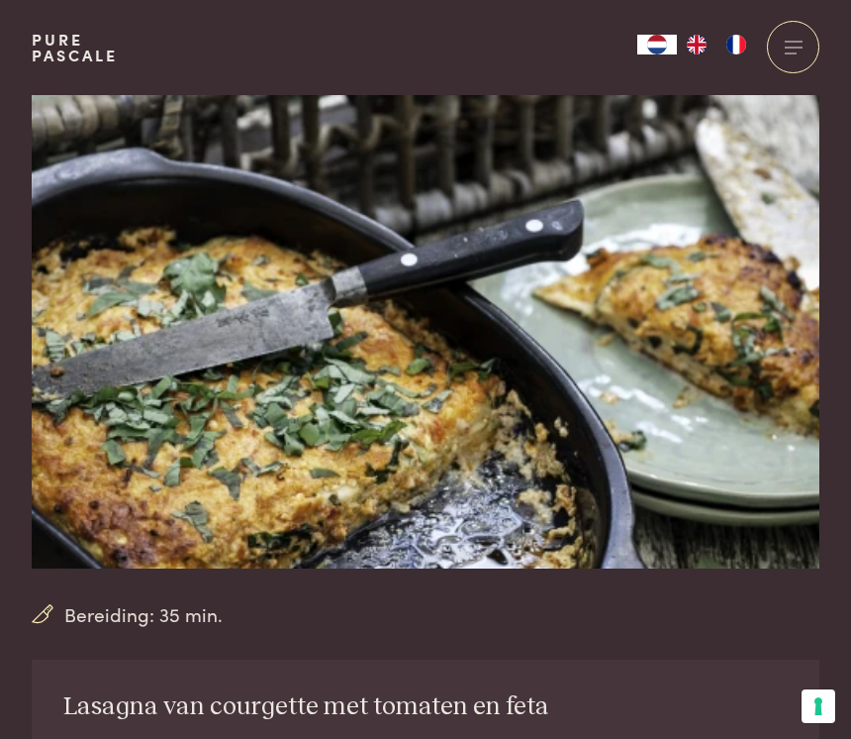
click at [798, 52] on div at bounding box center [793, 47] width 52 height 52
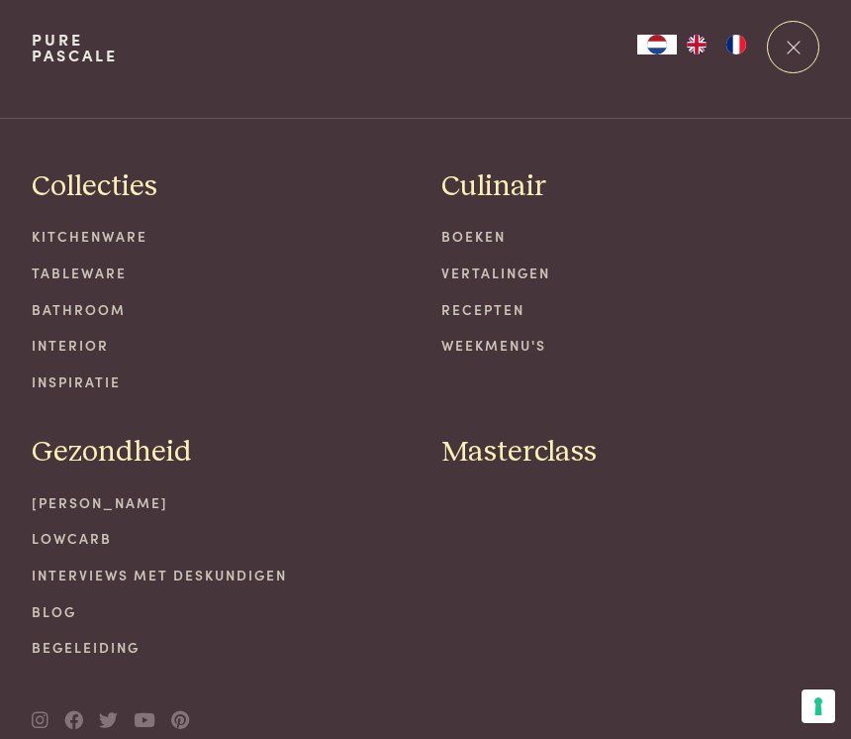
click at [503, 311] on link "Recepten" at bounding box center [631, 309] width 378 height 21
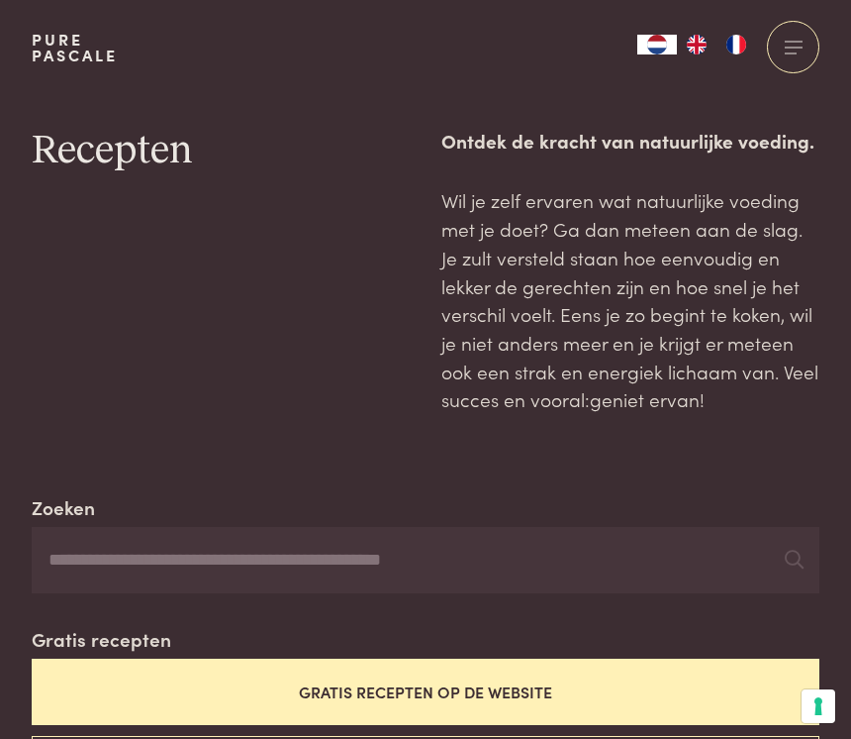
click at [76, 554] on input "Zoeken" at bounding box center [426, 560] width 788 height 67
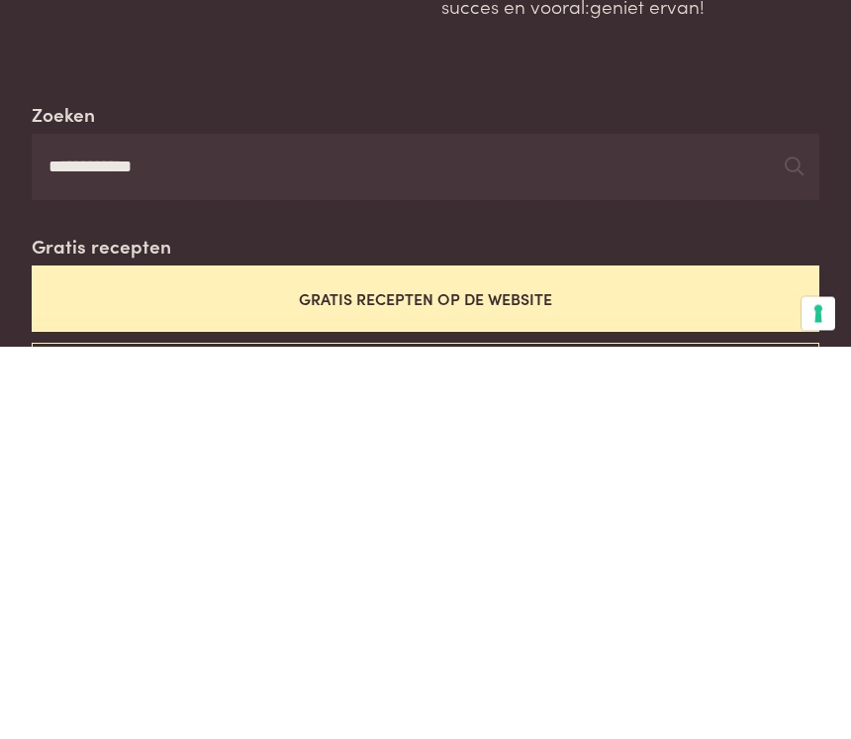
type input "**********"
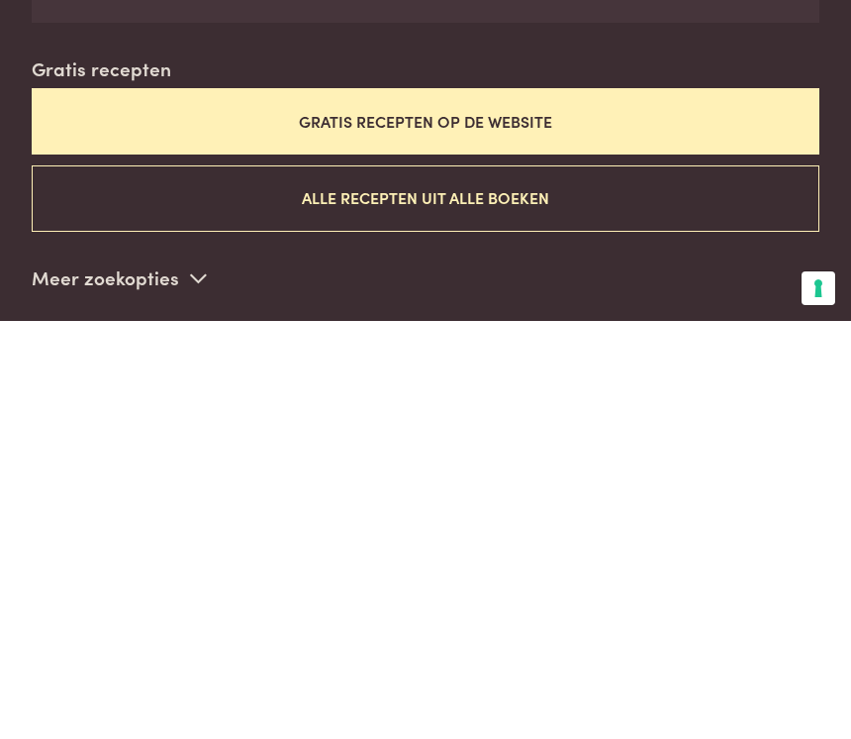
scroll to position [154, 0]
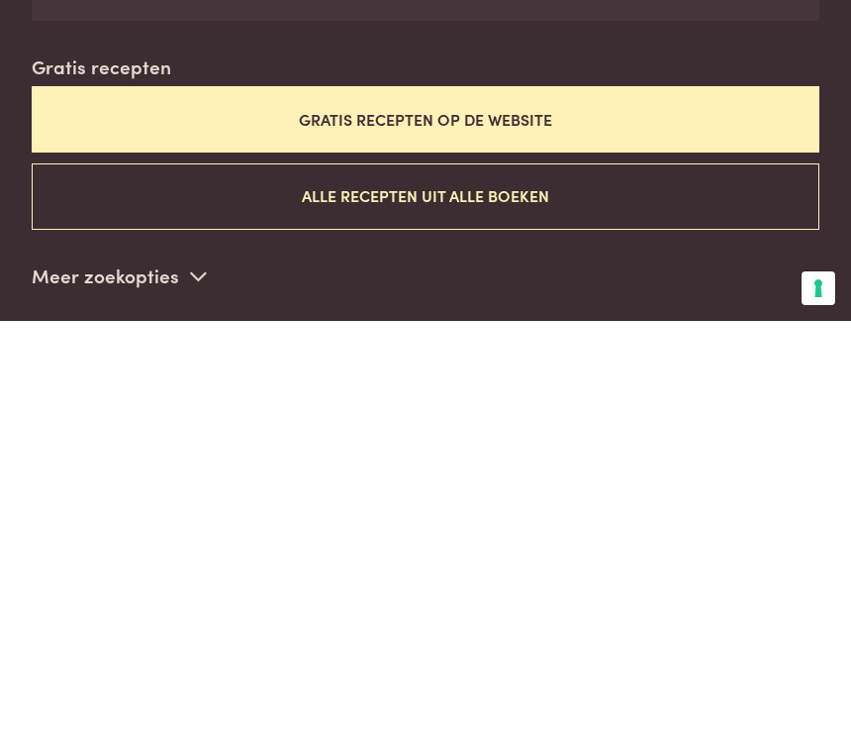
click at [577, 581] on button "Alle recepten uit alle boeken" at bounding box center [426, 614] width 788 height 66
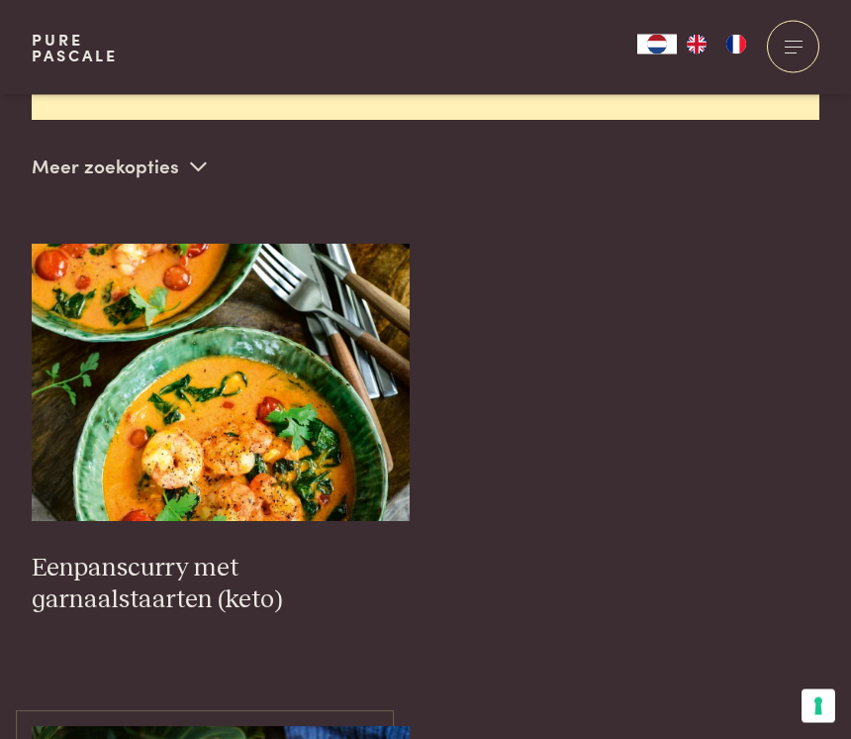
scroll to position [684, 0]
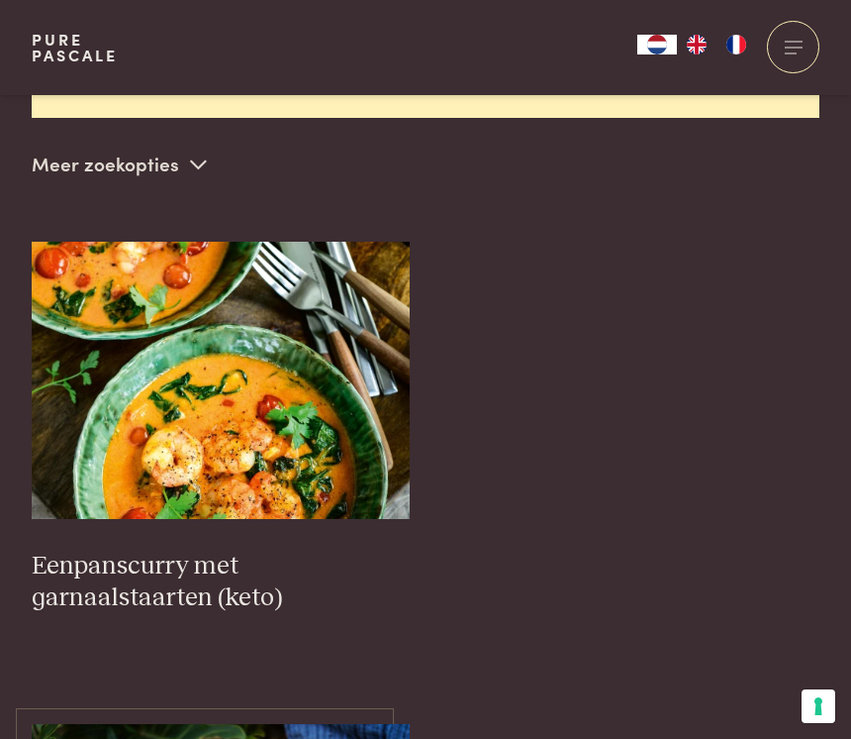
click at [252, 396] on img at bounding box center [221, 380] width 378 height 277
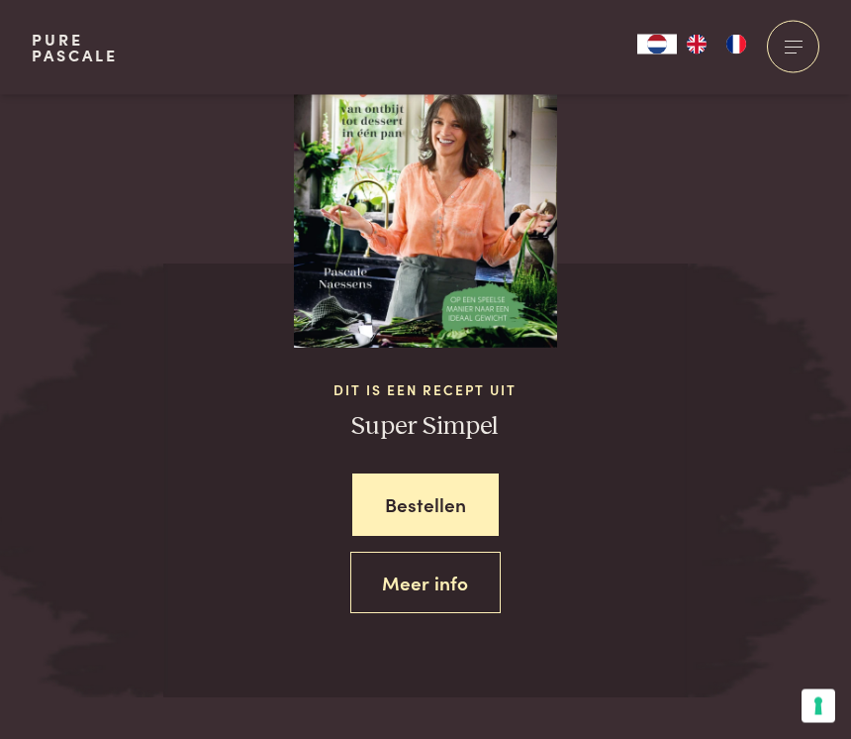
scroll to position [2179, 0]
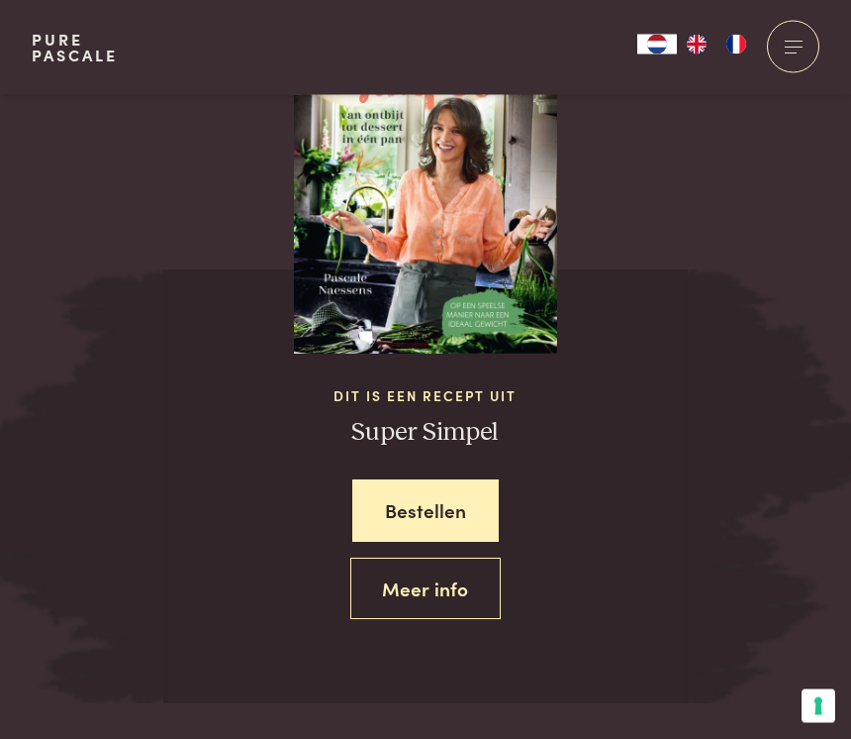
click at [436, 569] on link "Meer info" at bounding box center [425, 589] width 151 height 62
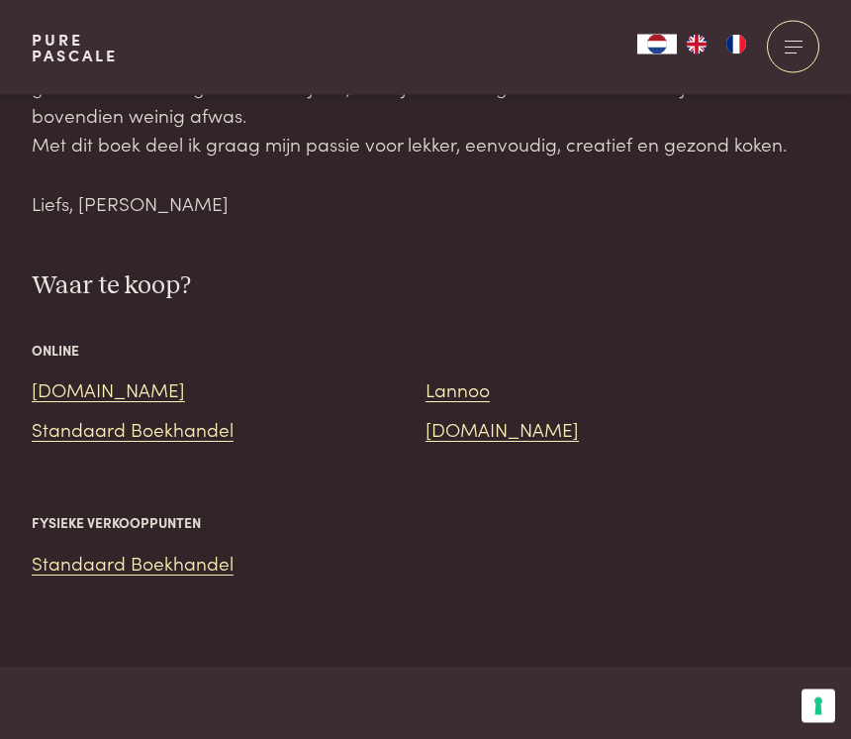
scroll to position [1681, 0]
